Goal: Transaction & Acquisition: Purchase product/service

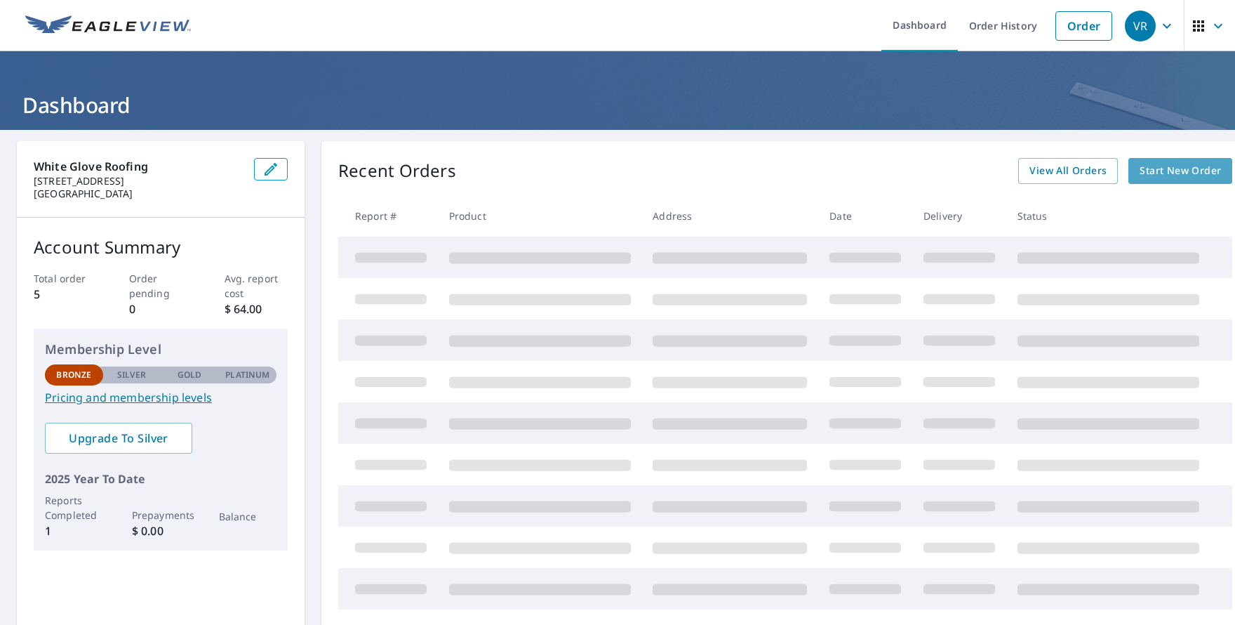
click at [1178, 171] on span "Start New Order" at bounding box center [1180, 171] width 81 height 18
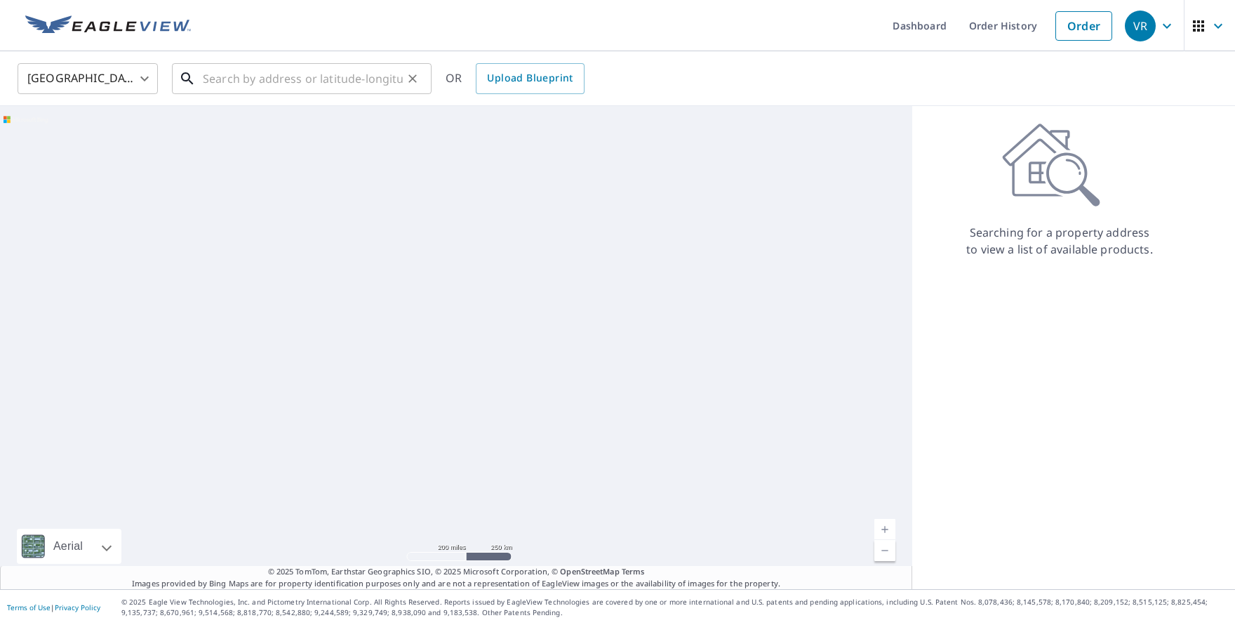
click at [217, 81] on input "text" at bounding box center [303, 78] width 200 height 39
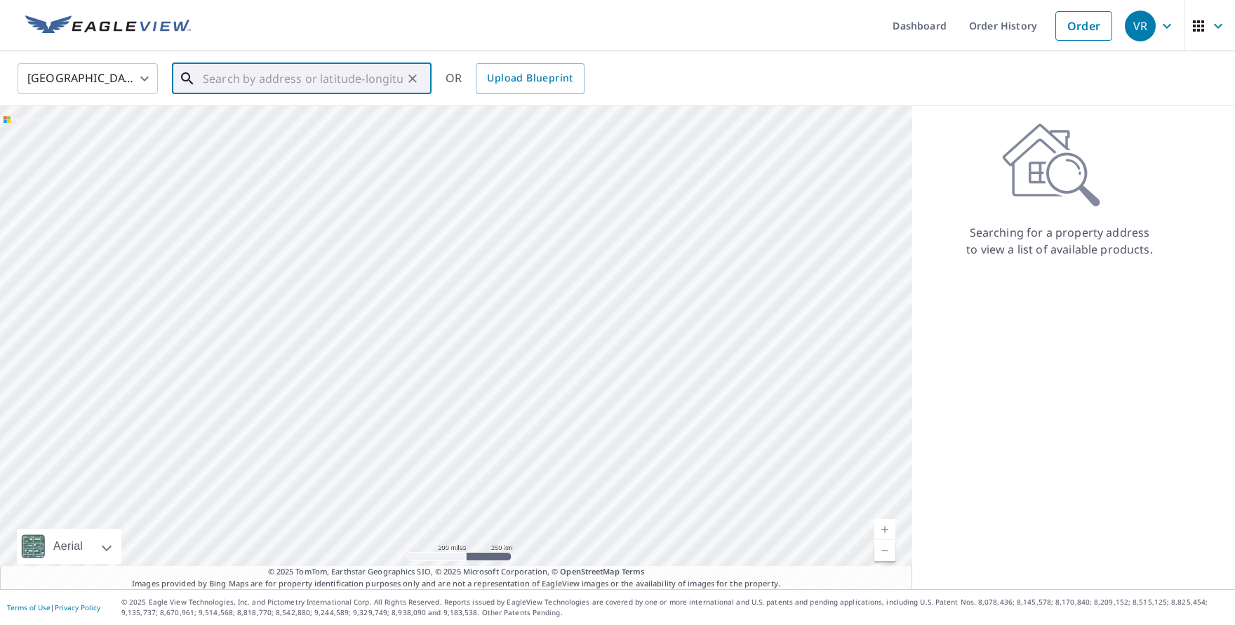
paste input "Q425-88HAW-M4FTB"
type input "Q425-88HAW-M4FTB"
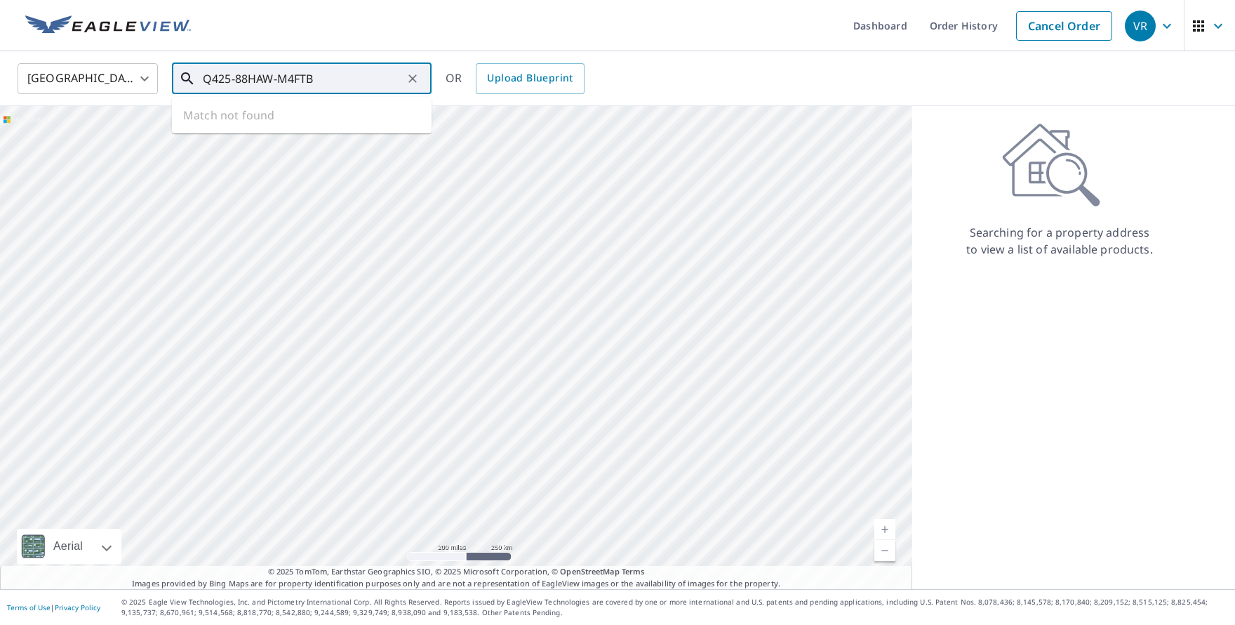
click at [354, 85] on input "Q425-88HAW-M4FTB" at bounding box center [303, 78] width 200 height 39
drag, startPoint x: 227, startPoint y: 98, endPoint x: 225, endPoint y: 84, distance: 14.1
click at [227, 96] on div "United States [GEOGRAPHIC_DATA] ​ ​ OR Upload Blueprint" at bounding box center [617, 78] width 1235 height 55
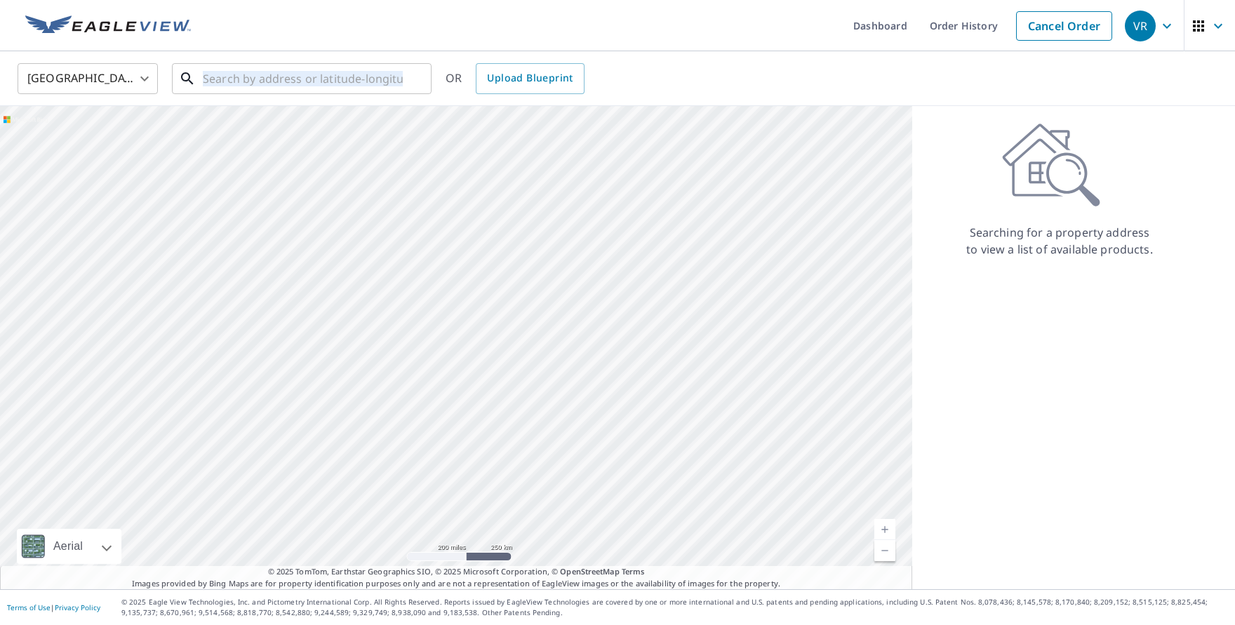
click at [225, 82] on input "text" at bounding box center [303, 78] width 200 height 39
click at [222, 81] on input "text" at bounding box center [303, 78] width 200 height 39
paste input "[STREET_ADDRESS][PERSON_NAME]"
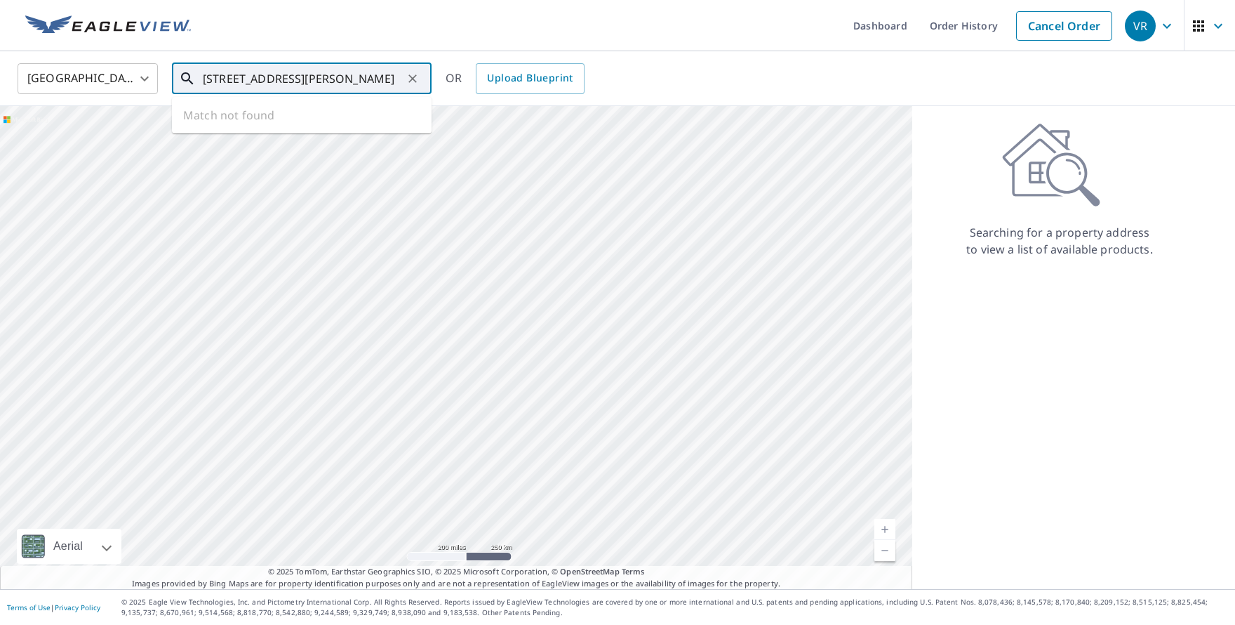
scroll to position [0, 11]
click at [363, 112] on span "[STREET_ADDRESS][PERSON_NAME]" at bounding box center [310, 119] width 220 height 17
type input "[STREET_ADDRESS][PERSON_NAME]"
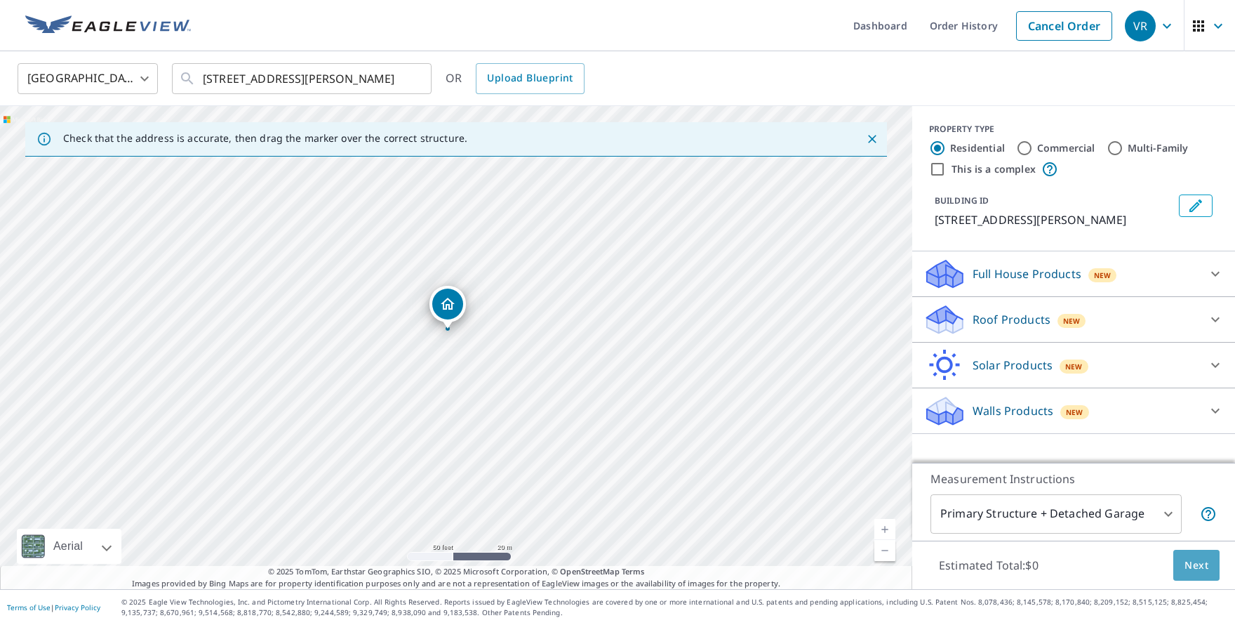
click at [1192, 572] on span "Next" at bounding box center [1196, 565] width 24 height 18
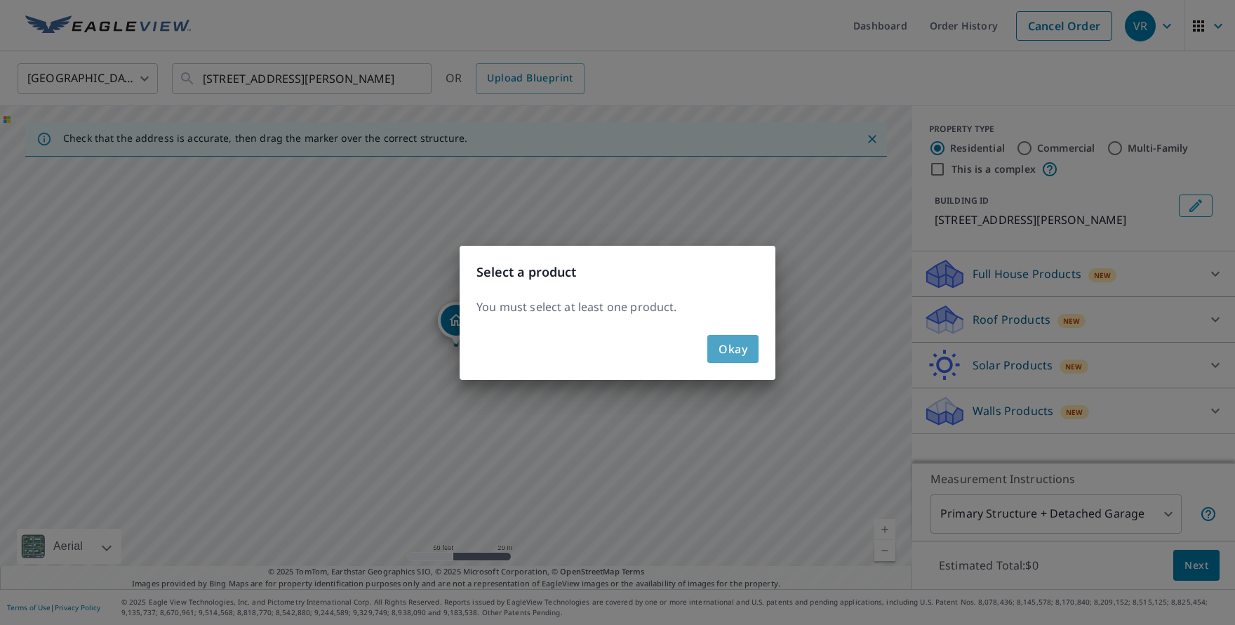
click at [714, 347] on button "Okay" at bounding box center [732, 349] width 51 height 28
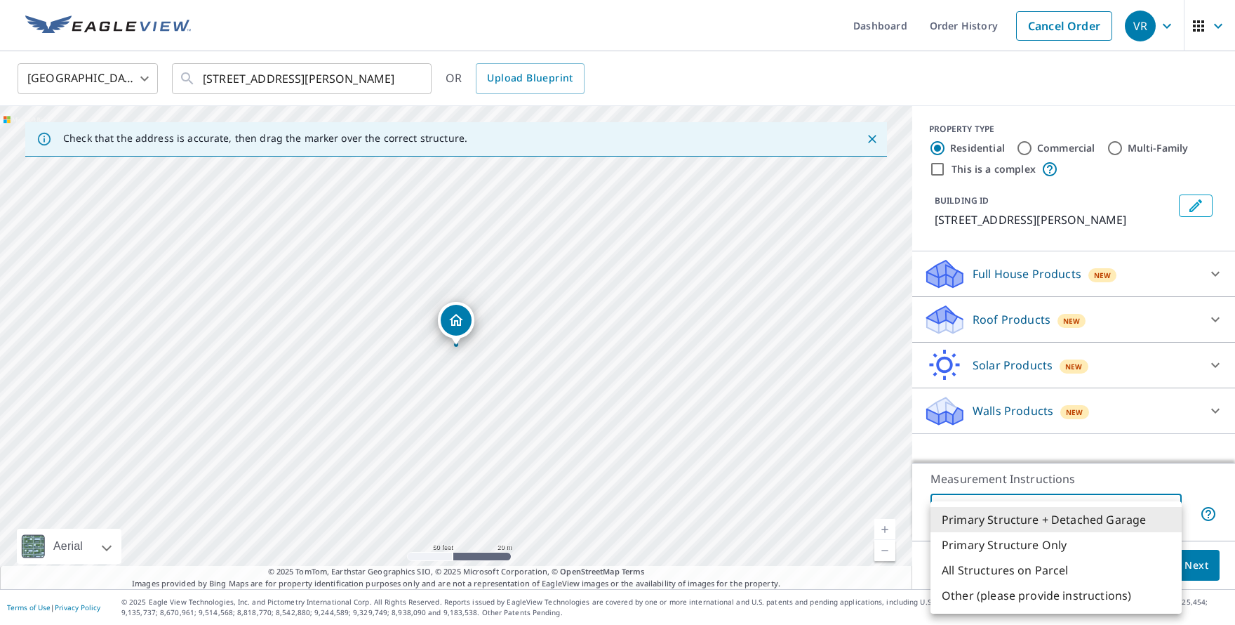
click at [1088, 515] on body "VR VR Dashboard Order History Cancel Order VR [GEOGRAPHIC_DATA] [GEOGRAPHIC_DAT…" at bounding box center [617, 312] width 1235 height 625
click at [1073, 523] on li "Primary Structure + Detached Garage" at bounding box center [1055, 519] width 251 height 25
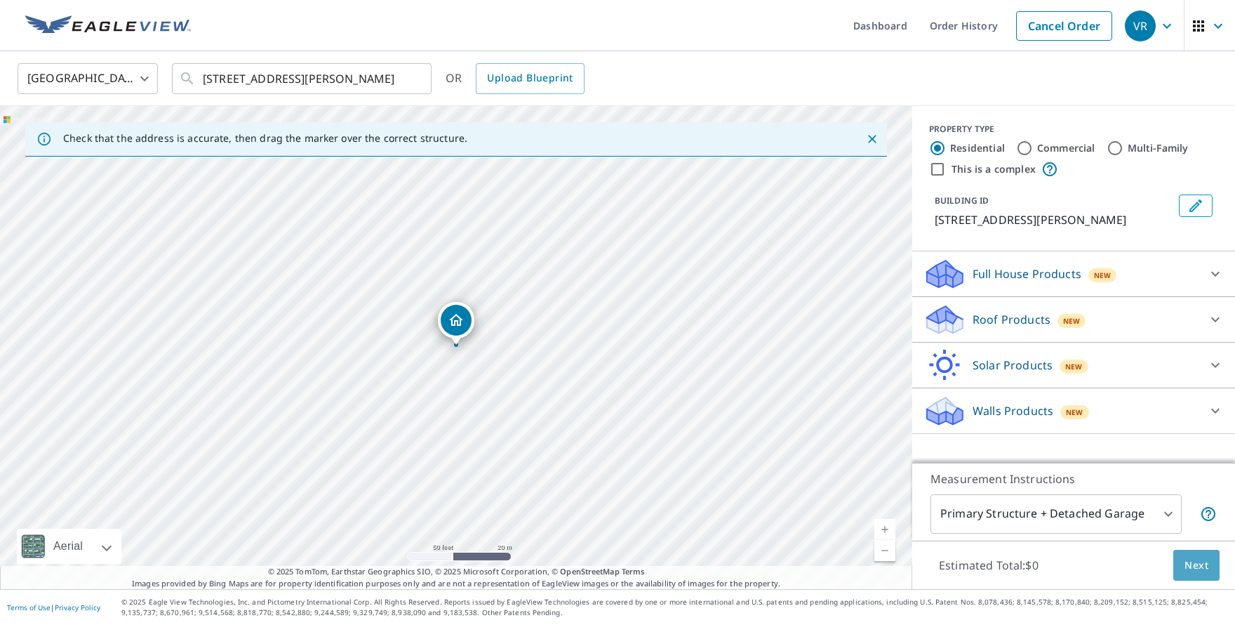
click at [1206, 566] on span "Next" at bounding box center [1196, 565] width 24 height 18
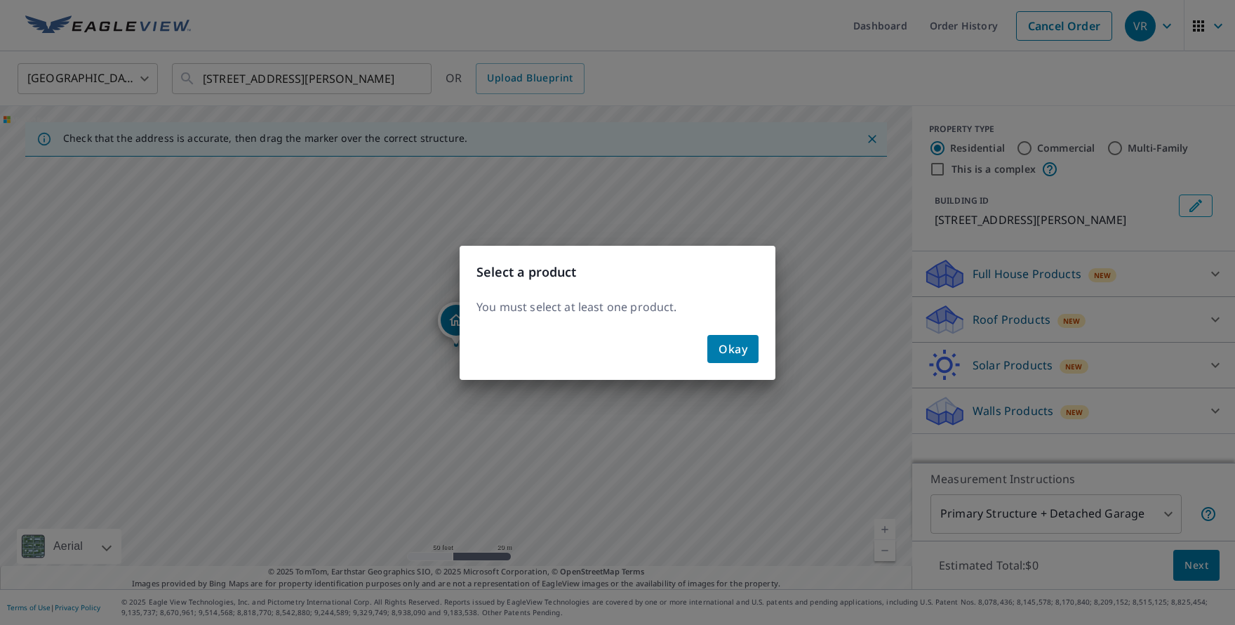
click at [729, 352] on span "Okay" at bounding box center [733, 349] width 29 height 20
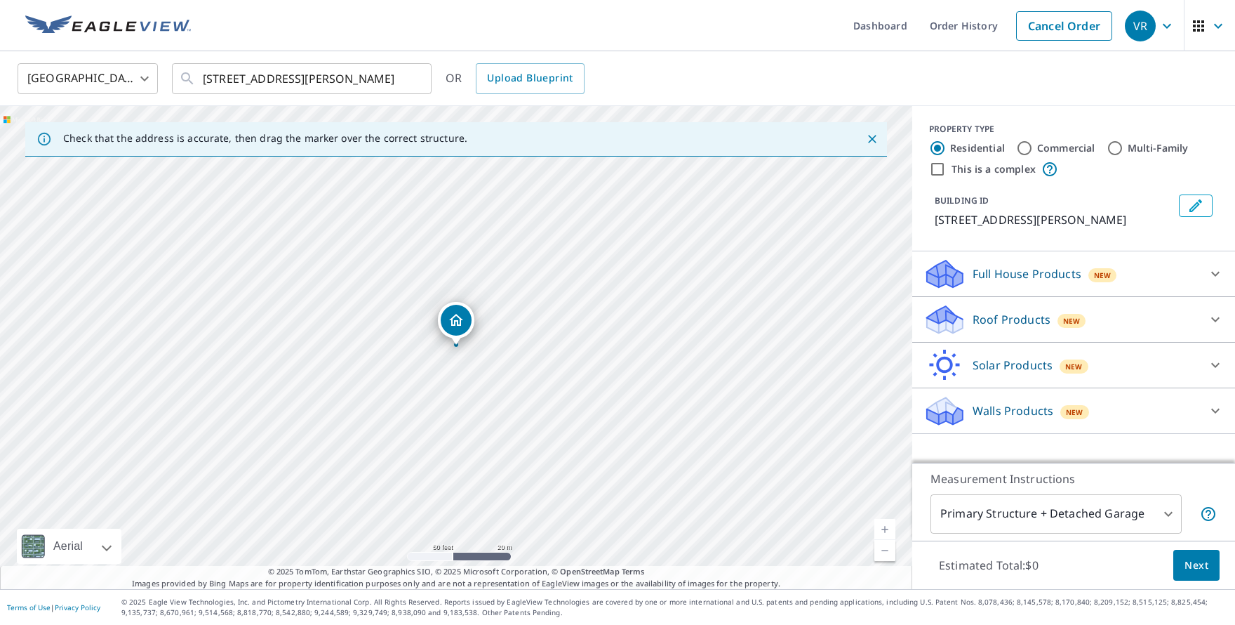
click at [1027, 317] on p "Roof Products" at bounding box center [1012, 319] width 78 height 17
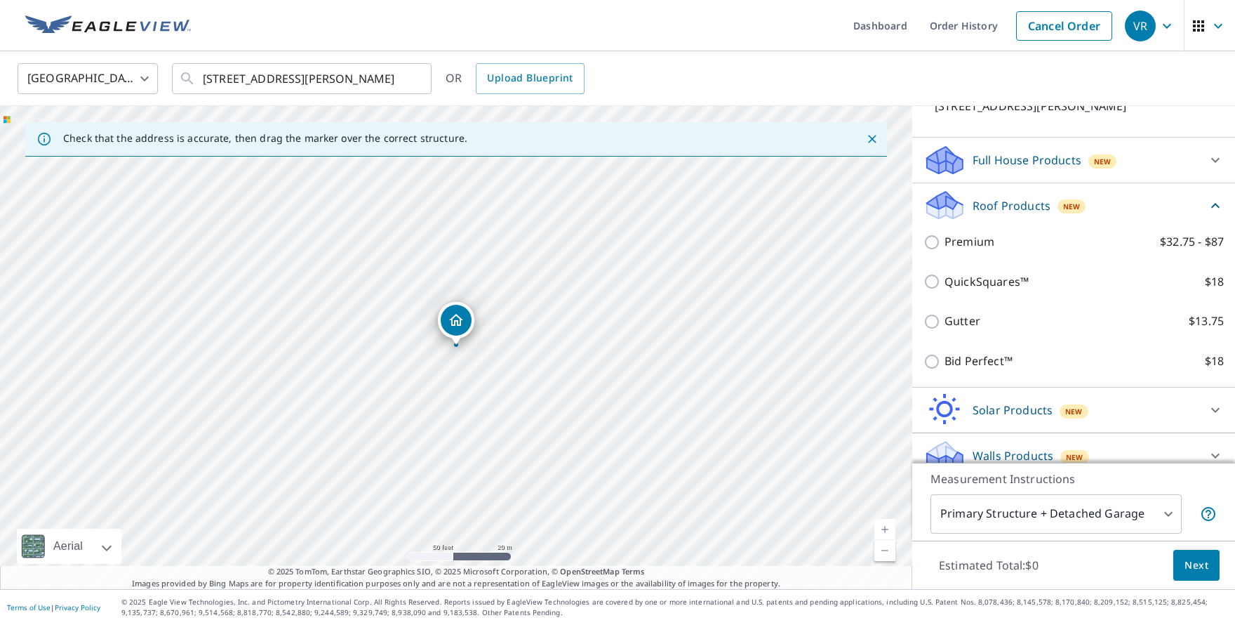
scroll to position [109, 0]
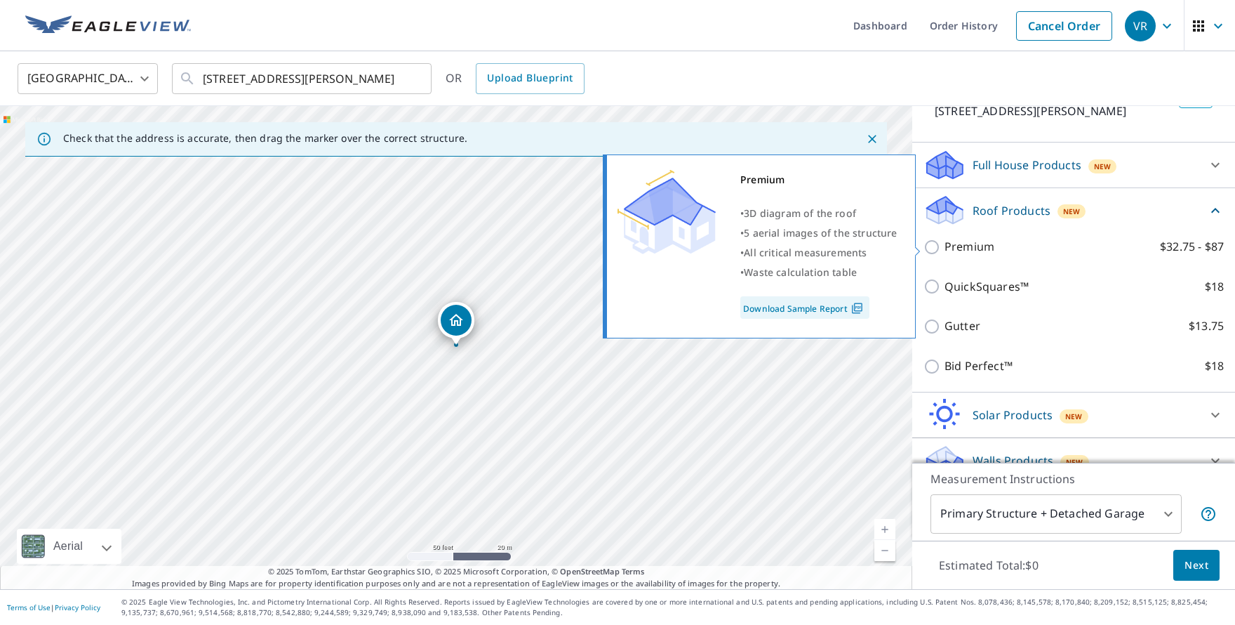
click at [955, 251] on p "Premium" at bounding box center [969, 247] width 50 height 18
click at [944, 251] on input "Premium $32.75 - $87" at bounding box center [933, 247] width 21 height 17
checkbox input "true"
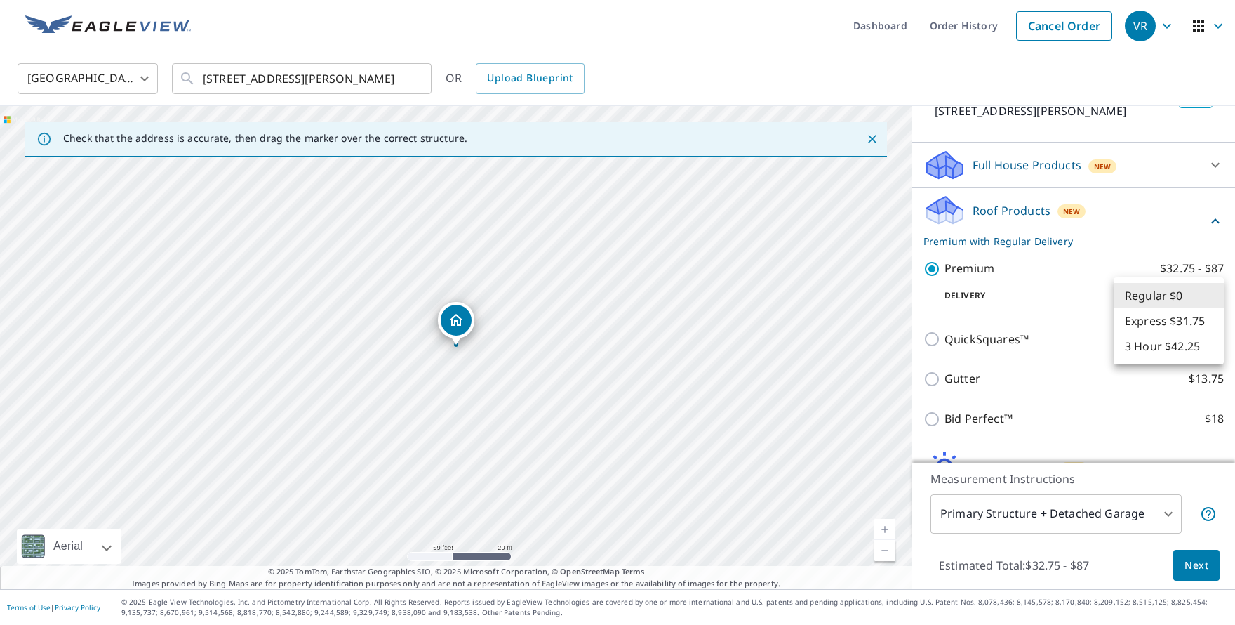
click at [1164, 298] on body "VR VR Dashboard Order History Cancel Order VR [GEOGRAPHIC_DATA] [GEOGRAPHIC_DAT…" at bounding box center [617, 312] width 1235 height 625
click at [1164, 297] on li "Regular $0" at bounding box center [1169, 295] width 110 height 25
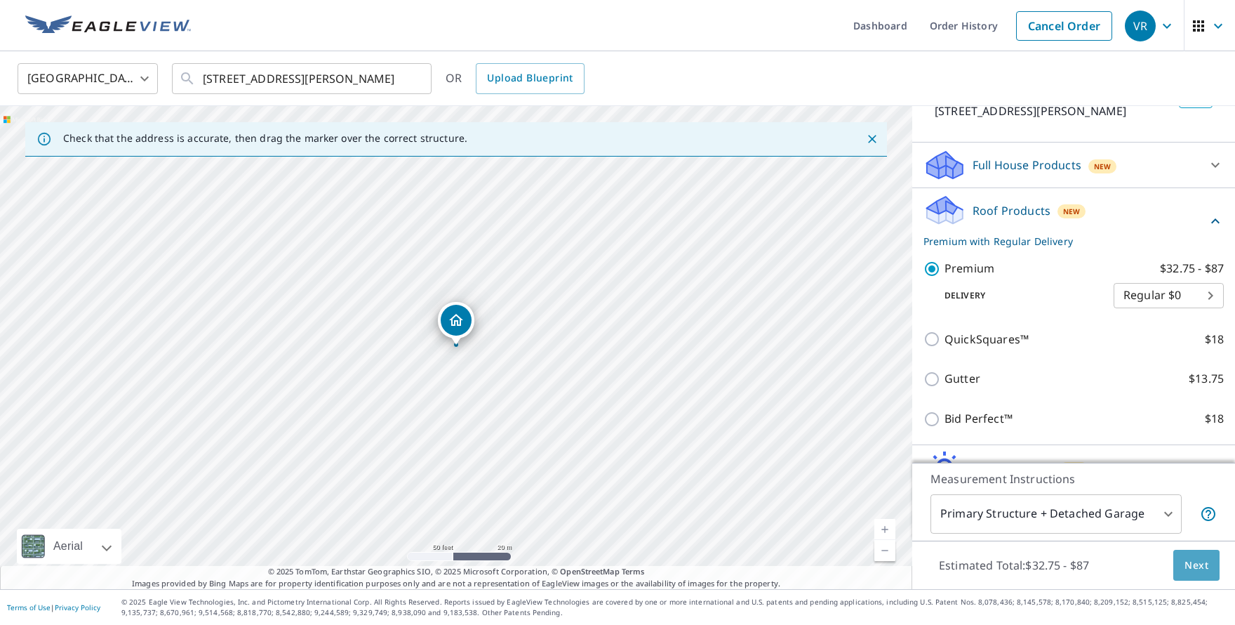
click at [1189, 557] on span "Next" at bounding box center [1196, 565] width 24 height 18
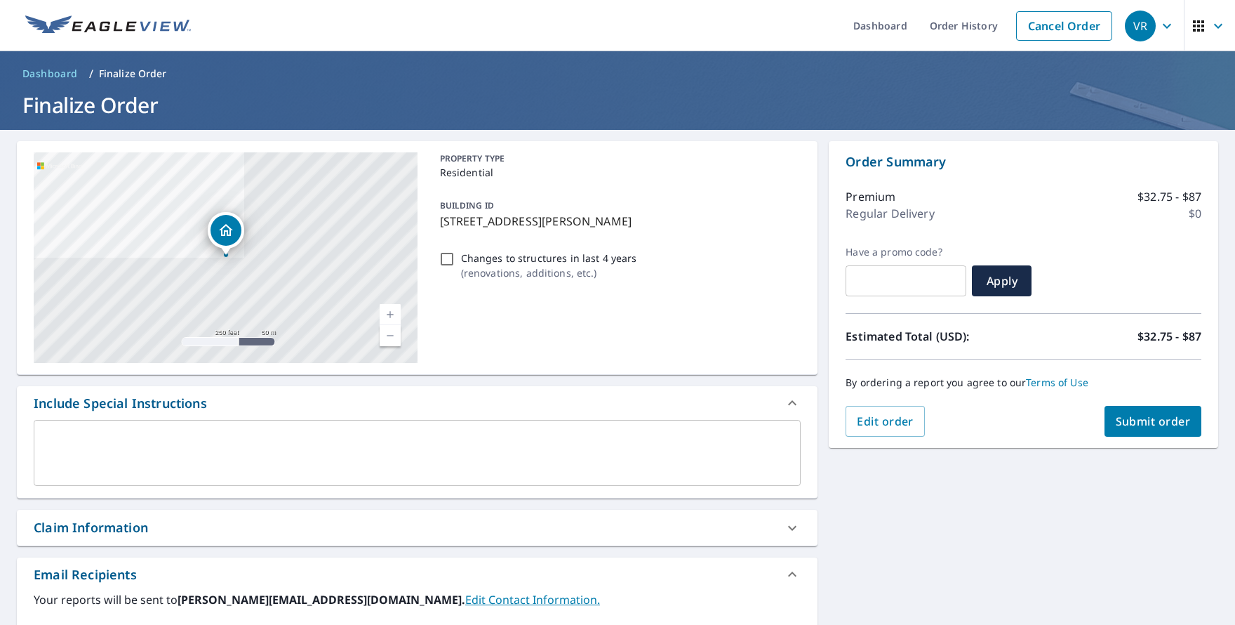
click at [886, 274] on input "text" at bounding box center [906, 280] width 121 height 39
paste input "[STREET_ADDRESS][PERSON_NAME]"
type input "[STREET_ADDRESS][PERSON_NAME]"
click at [945, 274] on input "[STREET_ADDRESS][PERSON_NAME]" at bounding box center [906, 280] width 121 height 39
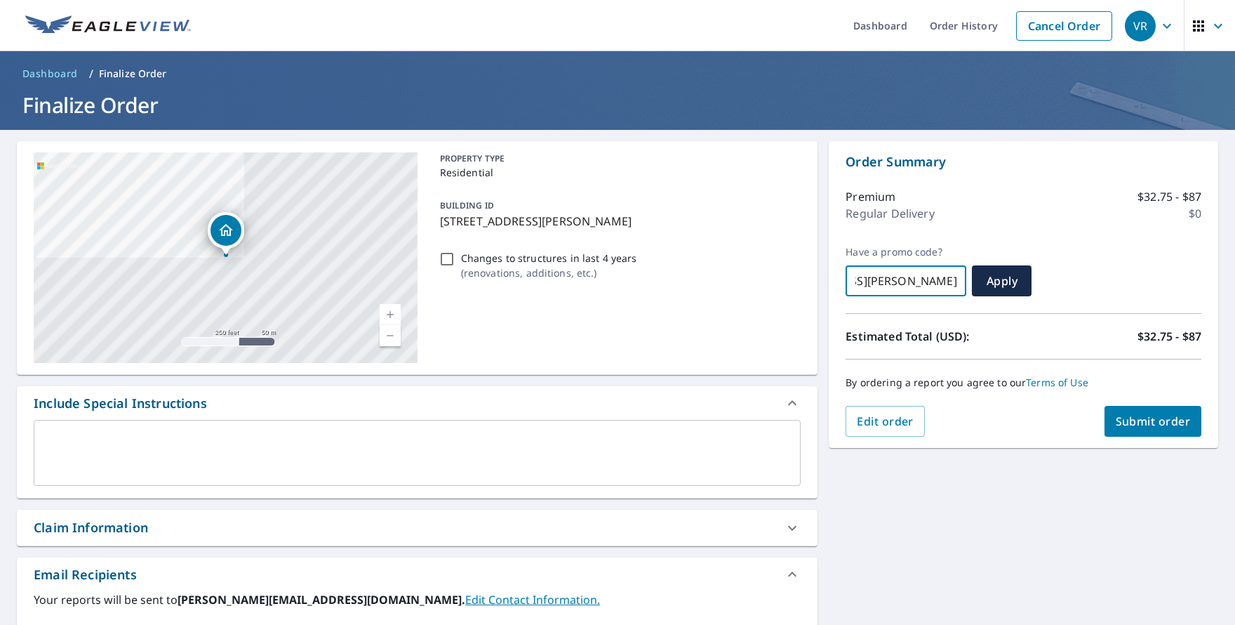
click at [945, 274] on input "[STREET_ADDRESS][PERSON_NAME]" at bounding box center [906, 280] width 121 height 39
click at [904, 276] on input "text" at bounding box center [906, 280] width 121 height 39
paste input "Q425-88HAW-M4FTB"
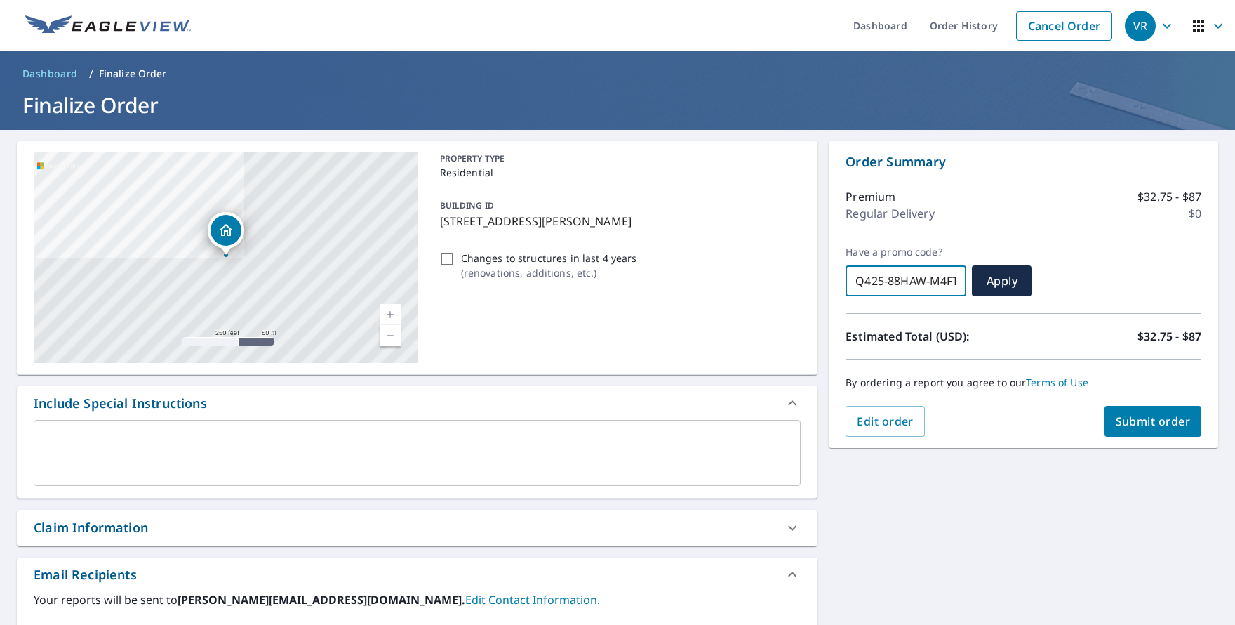
scroll to position [0, 11]
type input "Q425-88HAW-M4FTB"
click at [989, 283] on span "Apply" at bounding box center [1001, 280] width 37 height 15
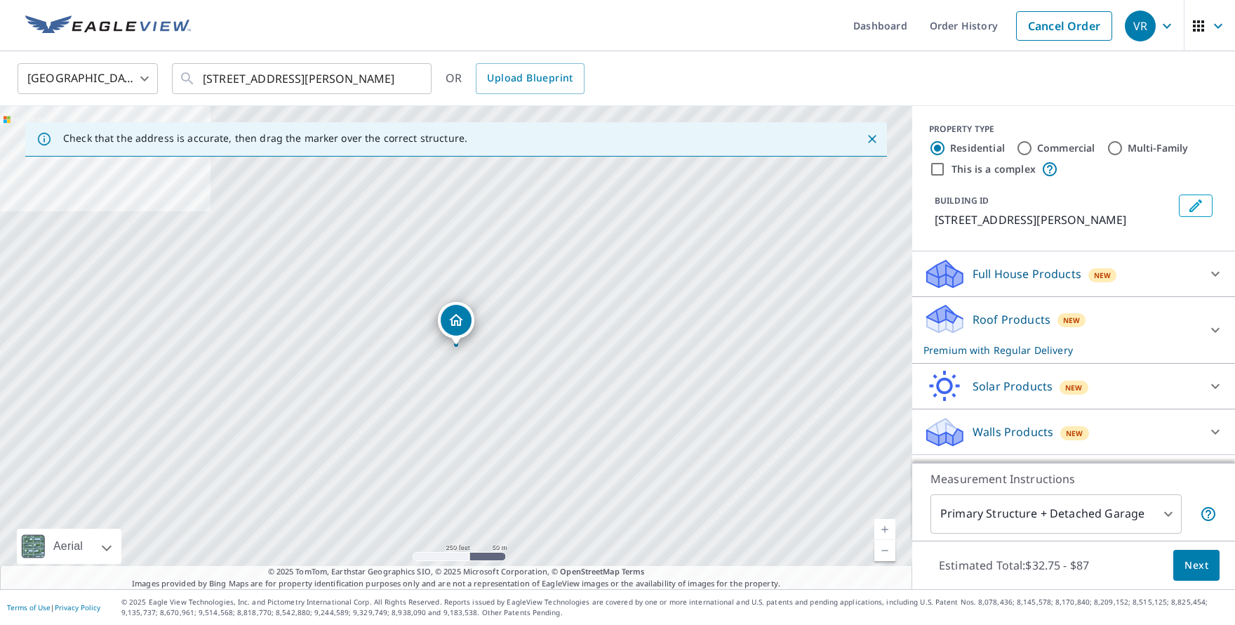
click at [1109, 322] on div "Roof Products New Premium with Regular Delivery" at bounding box center [1060, 329] width 275 height 55
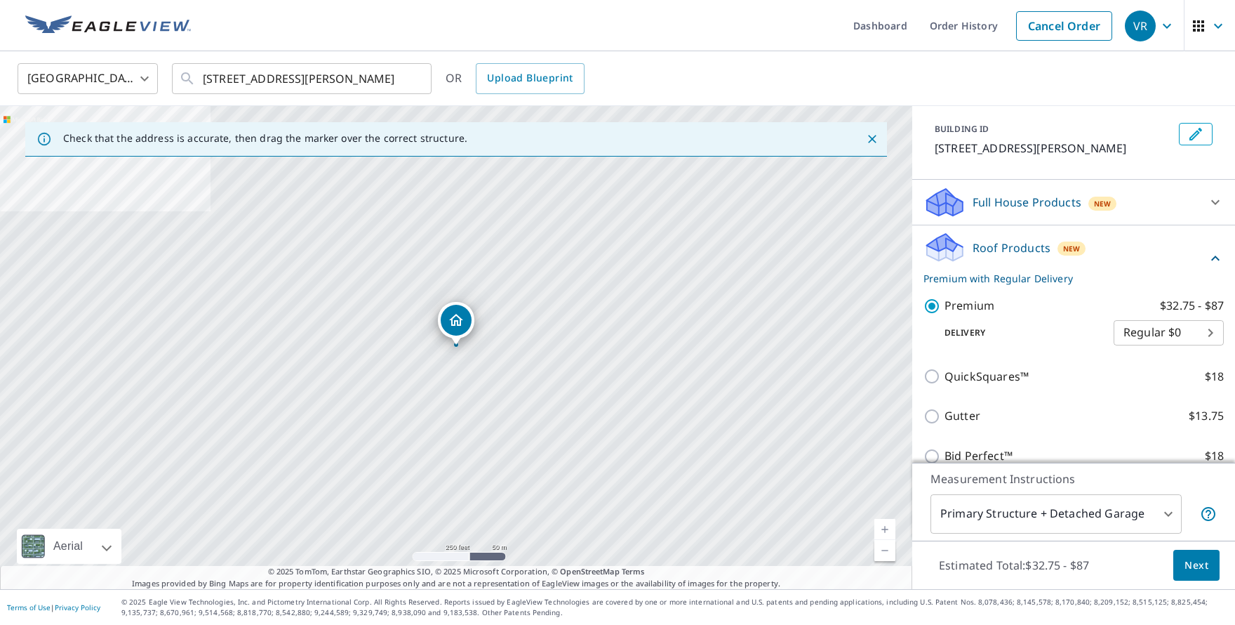
scroll to position [74, 0]
click at [1177, 323] on body "VR VR Dashboard Order History Cancel Order VR [GEOGRAPHIC_DATA] [GEOGRAPHIC_DAT…" at bounding box center [617, 312] width 1235 height 625
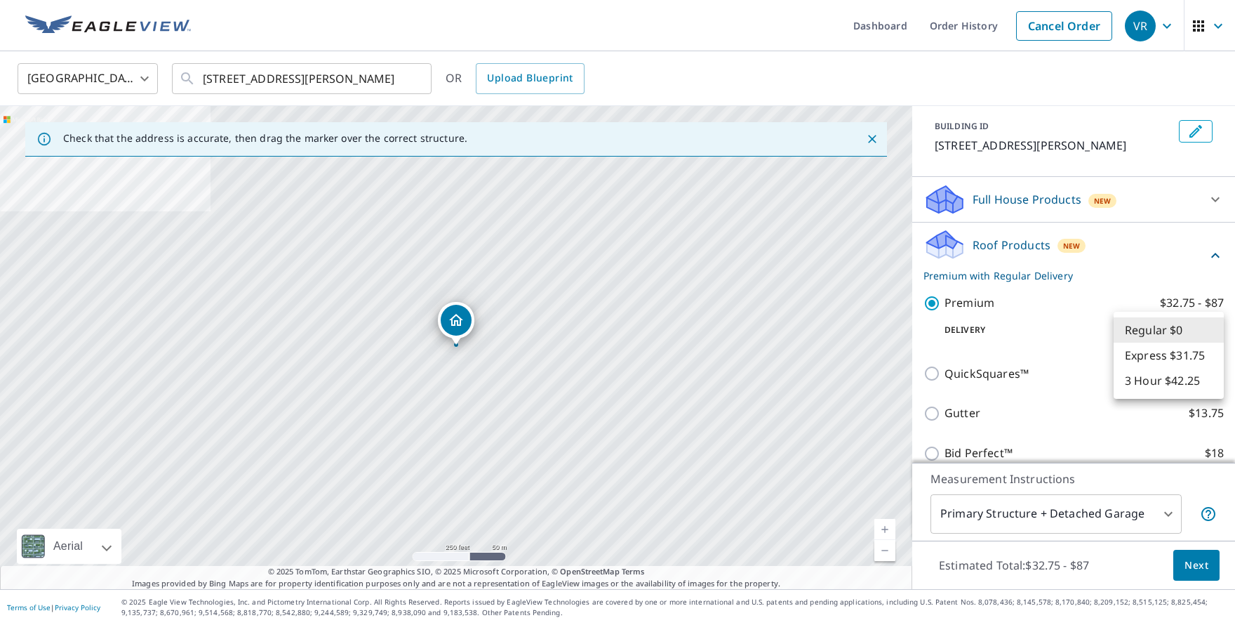
click at [1154, 378] on li "3 Hour $42.25" at bounding box center [1169, 380] width 110 height 25
type input "7"
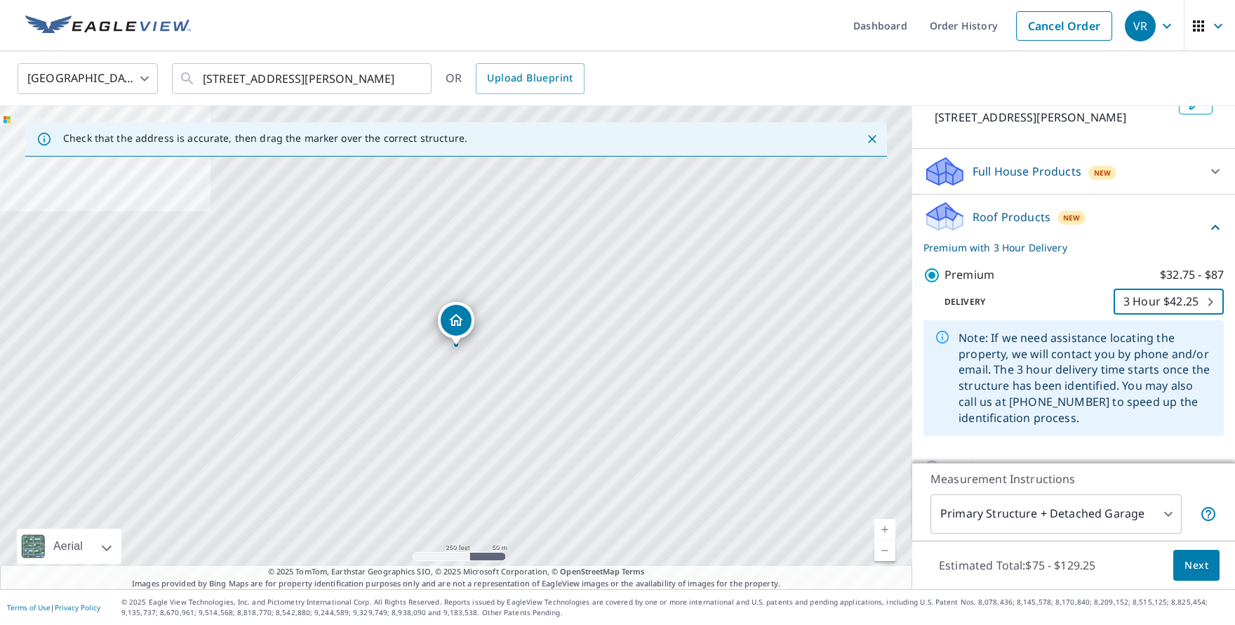
scroll to position [124, 0]
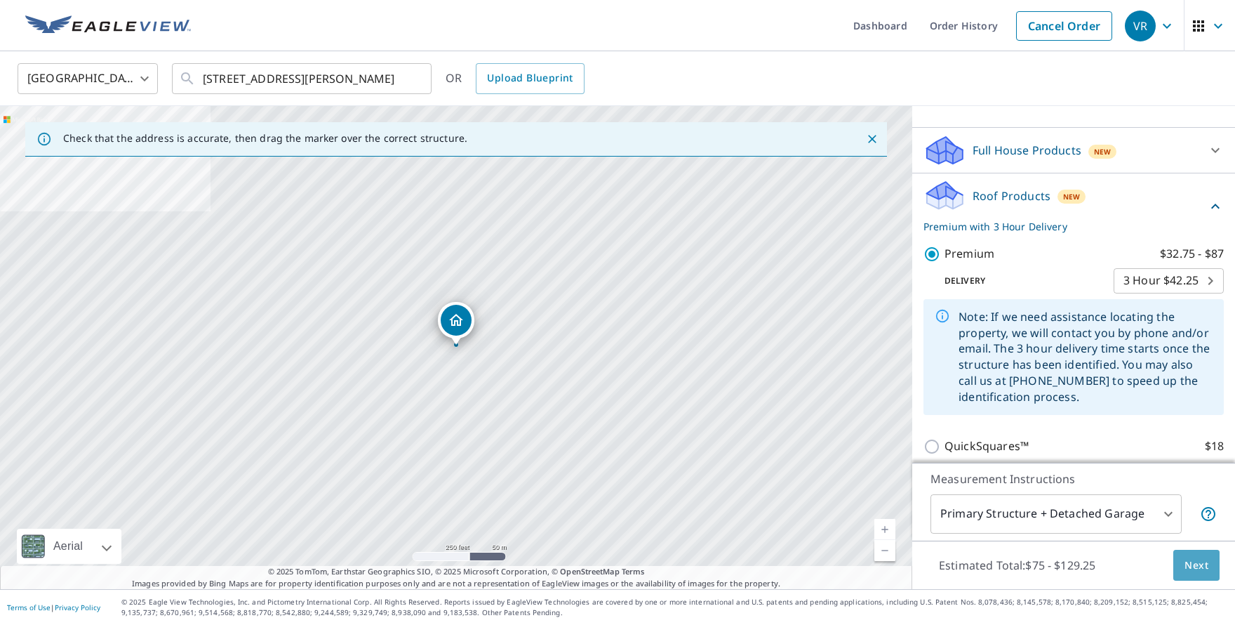
click at [1189, 568] on span "Next" at bounding box center [1196, 565] width 24 height 18
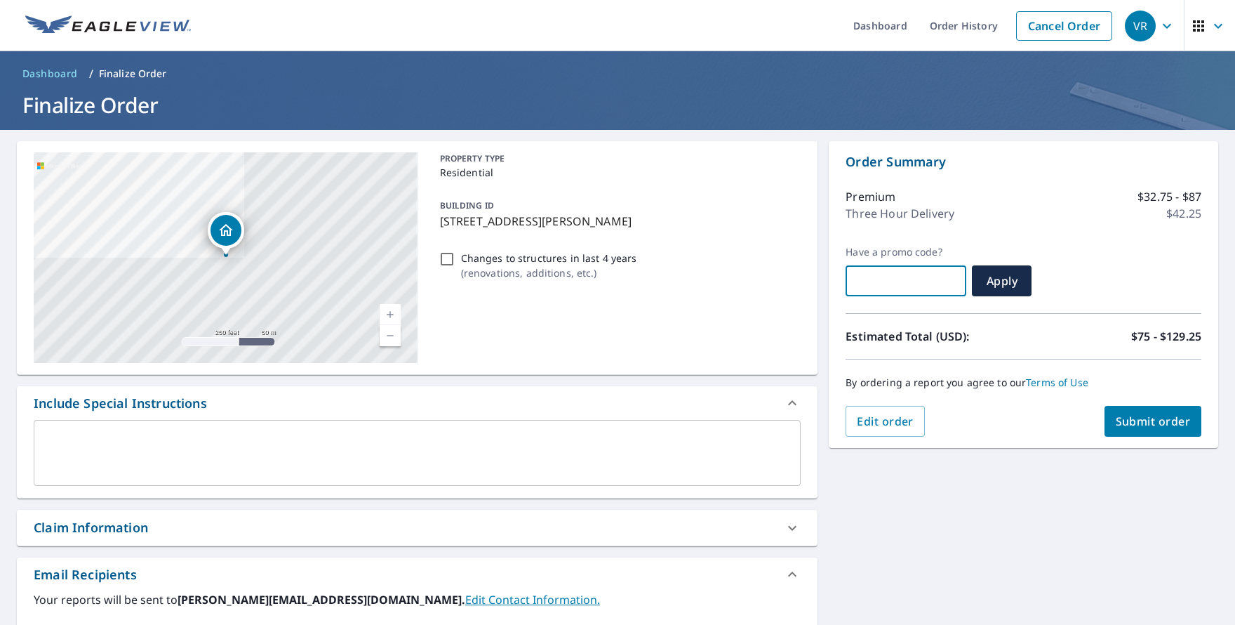
click at [886, 288] on input "text" at bounding box center [906, 280] width 121 height 39
paste input "Q425-88HAW-M4FTB"
type input "Q425-88HAW-M4FTB"
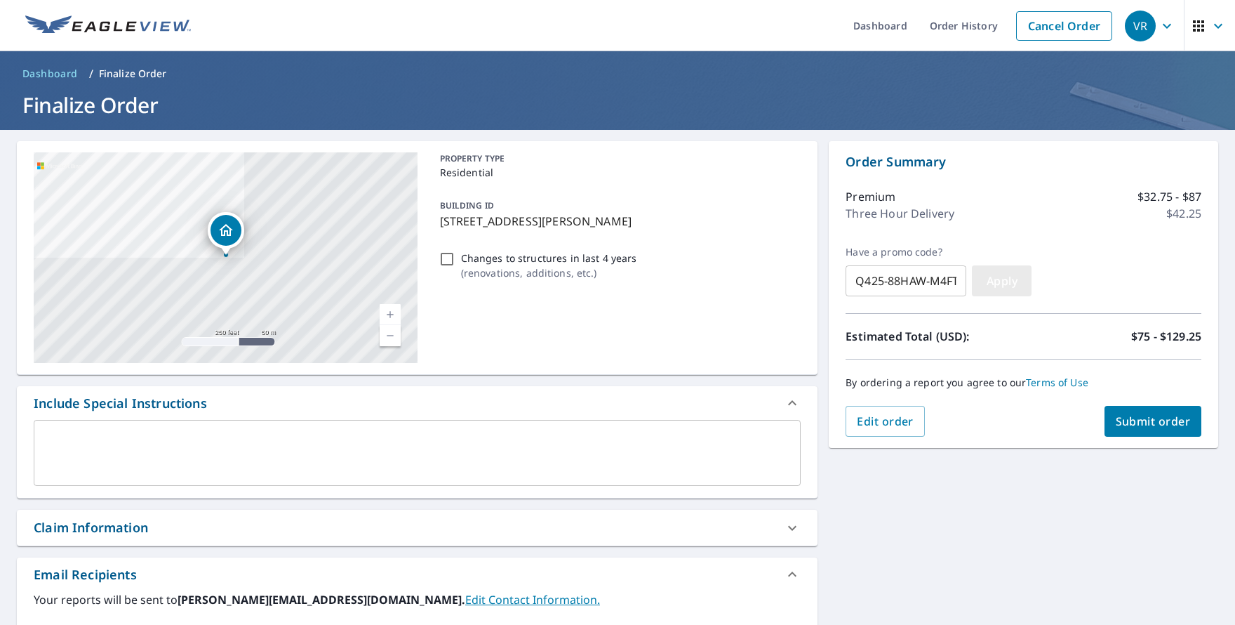
click at [973, 286] on button "Apply" at bounding box center [1002, 280] width 60 height 31
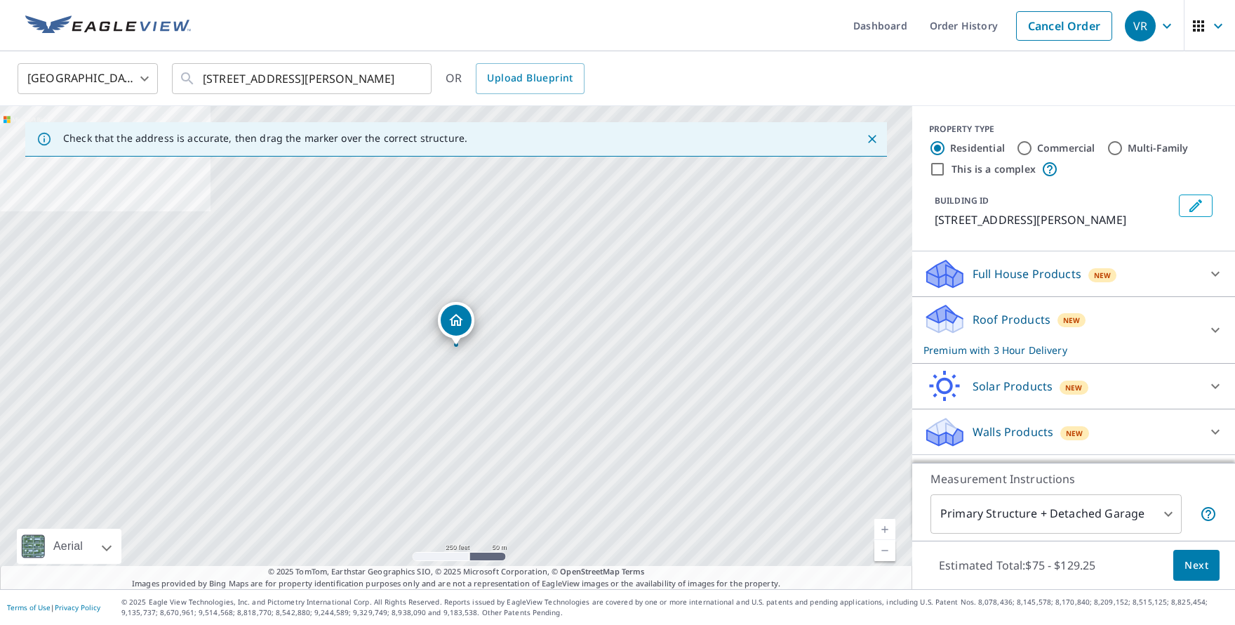
click at [1003, 330] on div "Roof Products New Premium with 3 Hour Delivery" at bounding box center [1060, 329] width 275 height 55
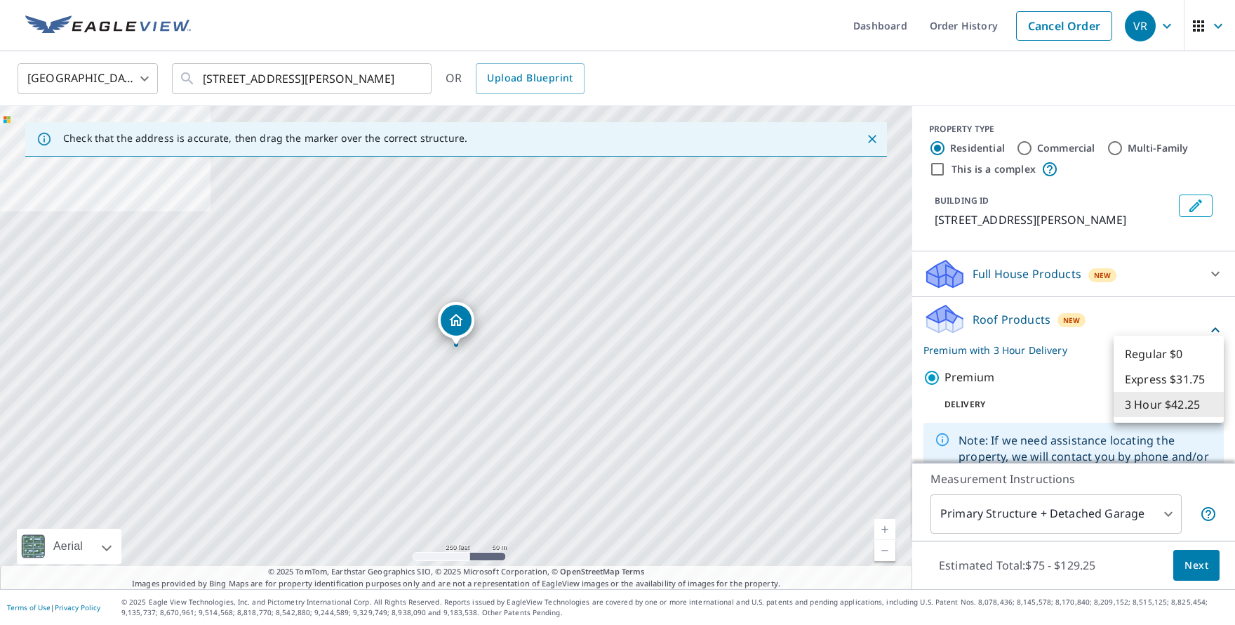
click at [1159, 406] on body "VR VR Dashboard Order History Cancel Order VR [GEOGRAPHIC_DATA] [GEOGRAPHIC_DAT…" at bounding box center [617, 312] width 1235 height 625
click at [1163, 354] on li "Regular $0" at bounding box center [1169, 353] width 110 height 25
type input "8"
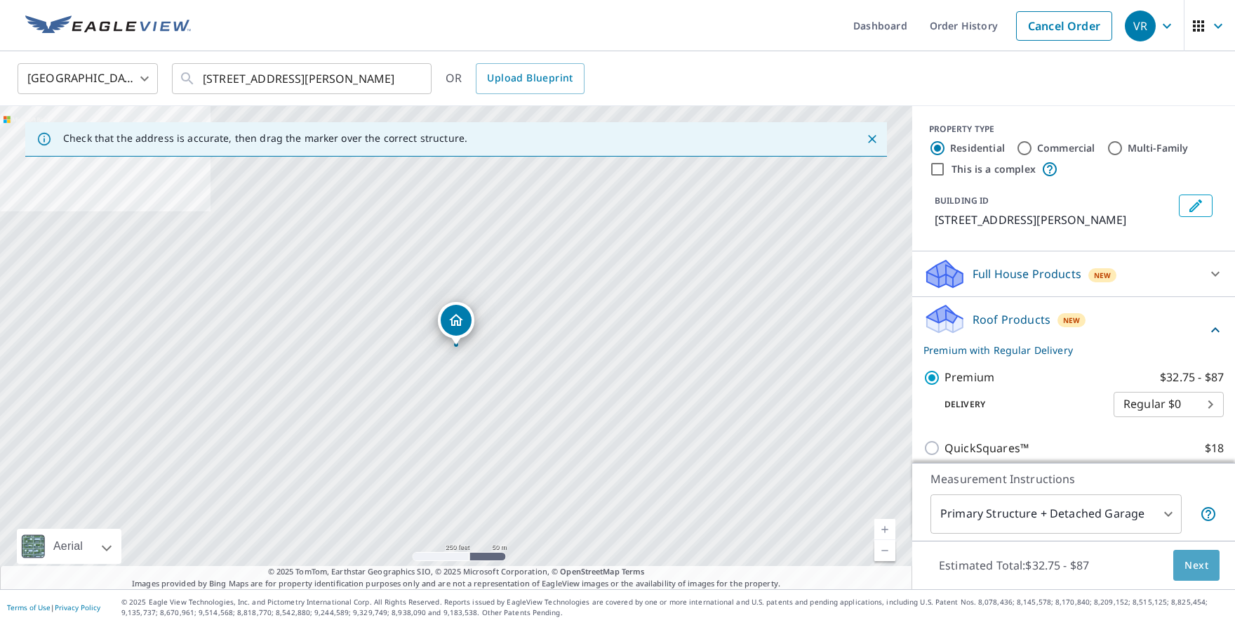
click at [1203, 563] on span "Next" at bounding box center [1196, 565] width 24 height 18
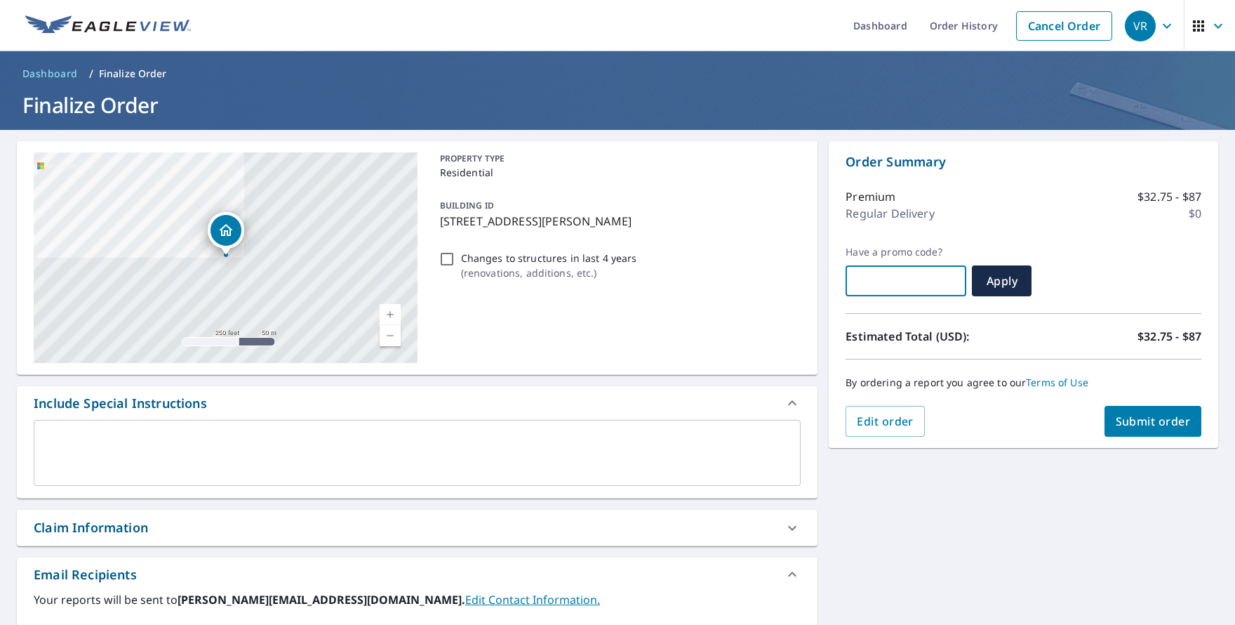
click at [894, 281] on input "text" at bounding box center [906, 280] width 121 height 39
paste input "Q425-88HAW-M4FTB"
type input "Q425-88HAW-M4FTB"
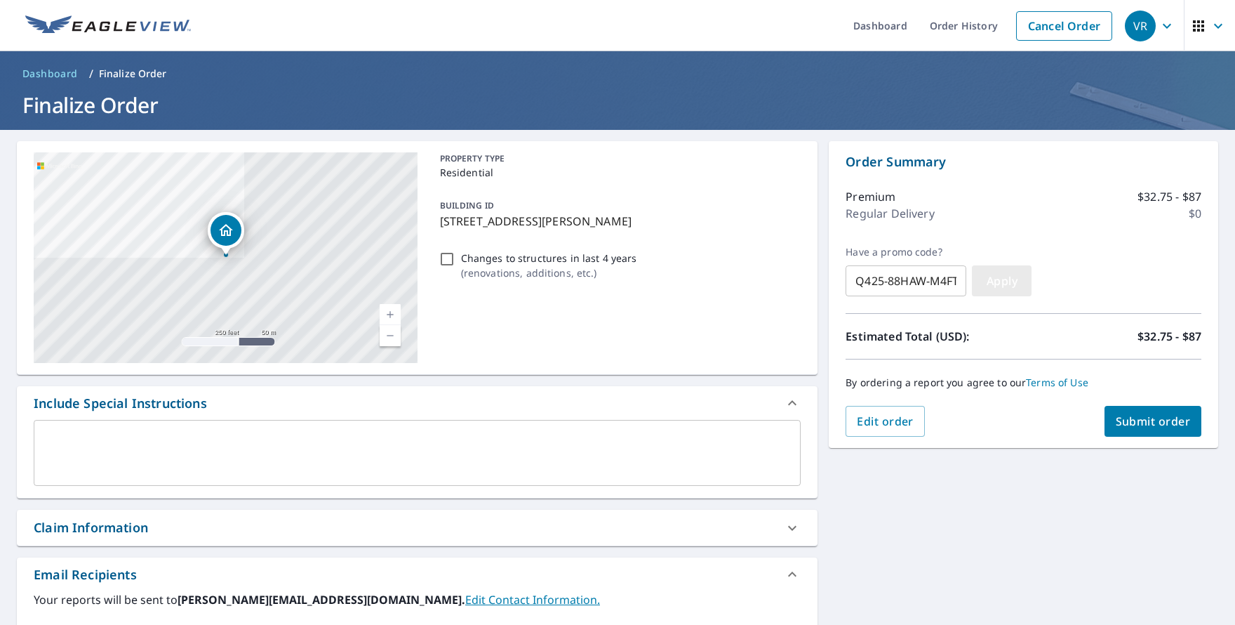
click at [979, 284] on button "Apply" at bounding box center [1002, 280] width 60 height 31
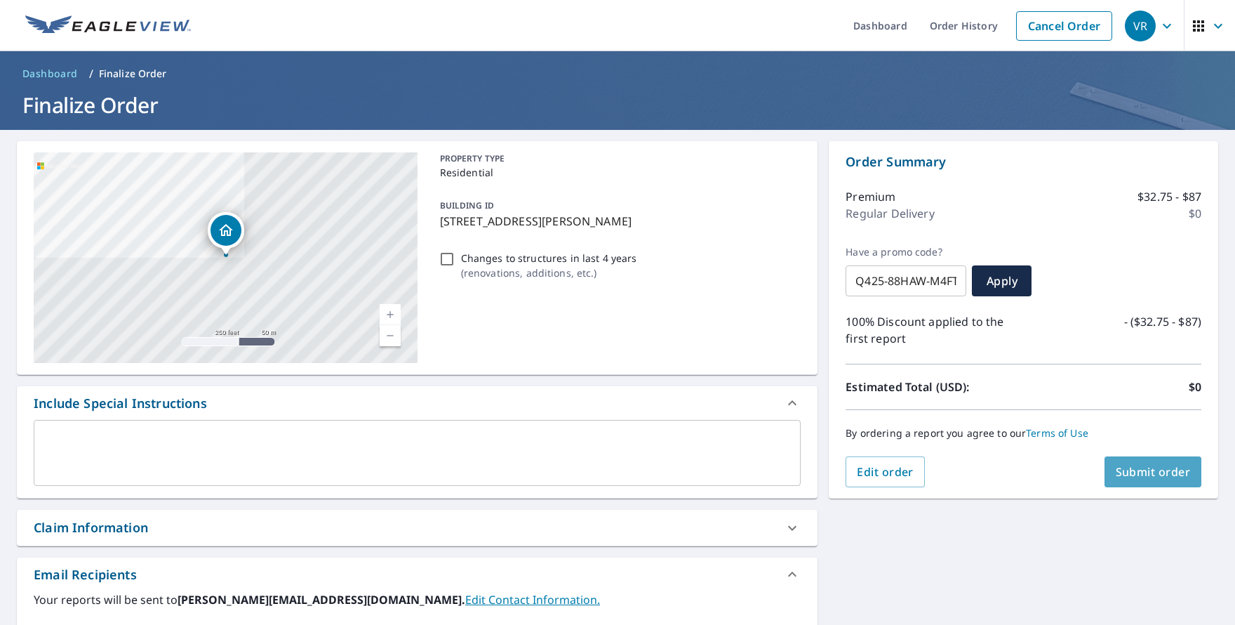
click at [1165, 481] on button "Submit order" at bounding box center [1153, 471] width 98 height 31
